Goal: Transaction & Acquisition: Purchase product/service

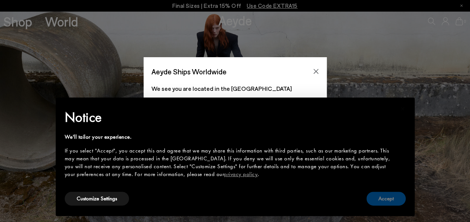
click at [381, 198] on button "Accept" at bounding box center [385, 199] width 39 height 14
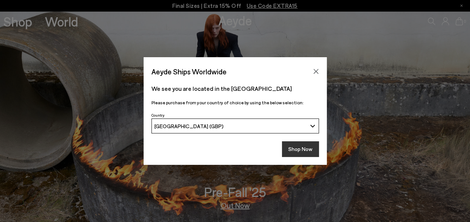
click at [292, 144] on button "Shop Now" at bounding box center [300, 149] width 37 height 16
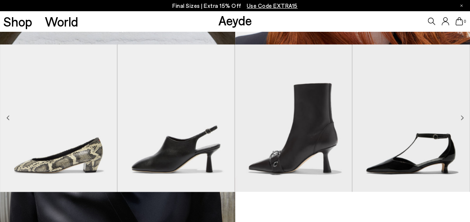
scroll to position [424, 0]
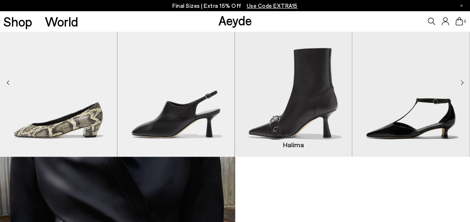
click at [308, 105] on img "3 / 9" at bounding box center [293, 82] width 117 height 147
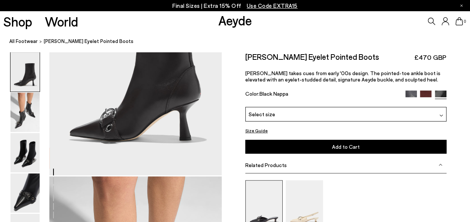
scroll to position [191, 0]
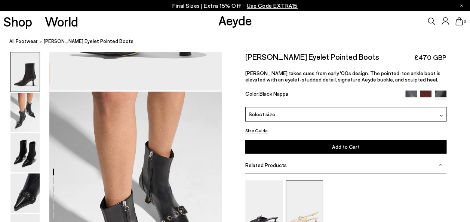
click at [303, 211] on img at bounding box center [304, 205] width 37 height 50
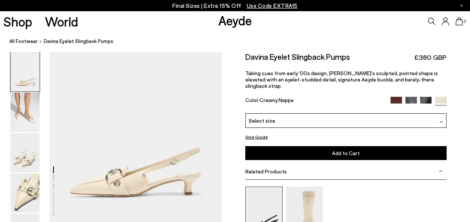
click at [260, 201] on img at bounding box center [263, 212] width 37 height 50
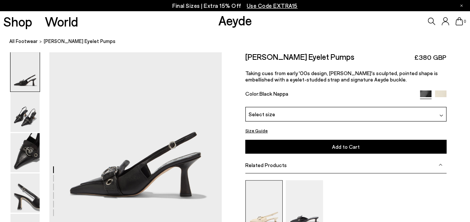
click at [265, 203] on img at bounding box center [263, 205] width 37 height 50
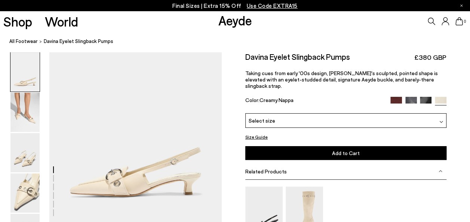
click at [397, 97] on img at bounding box center [396, 103] width 12 height 12
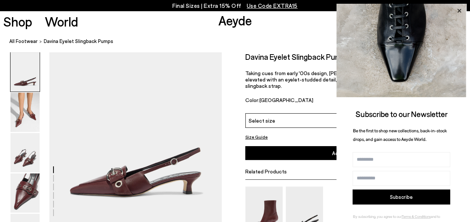
click at [460, 9] on icon at bounding box center [459, 11] width 4 height 4
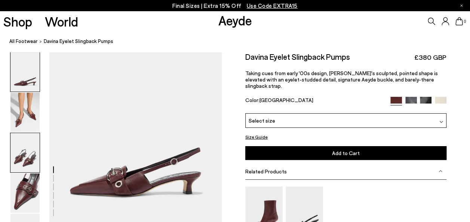
click at [25, 156] on img at bounding box center [24, 152] width 29 height 39
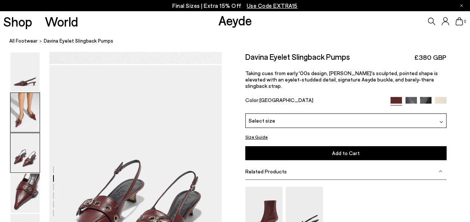
scroll to position [403, 0]
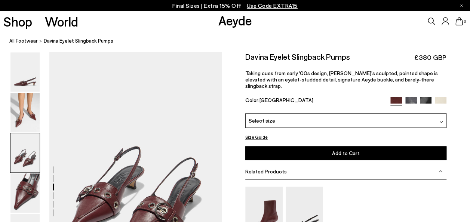
click at [289, 119] on div "Select size" at bounding box center [345, 120] width 201 height 15
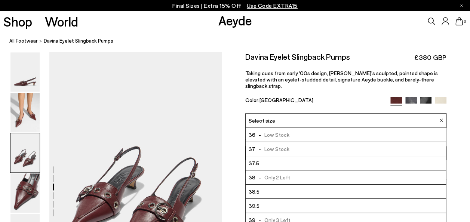
click at [282, 144] on span "- Low Stock" at bounding box center [272, 148] width 34 height 9
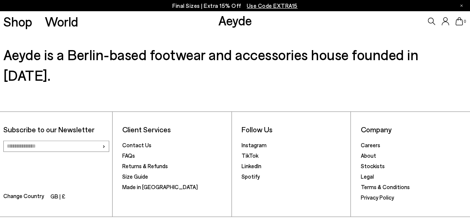
scroll to position [1757, 0]
